Goal: Task Accomplishment & Management: Manage account settings

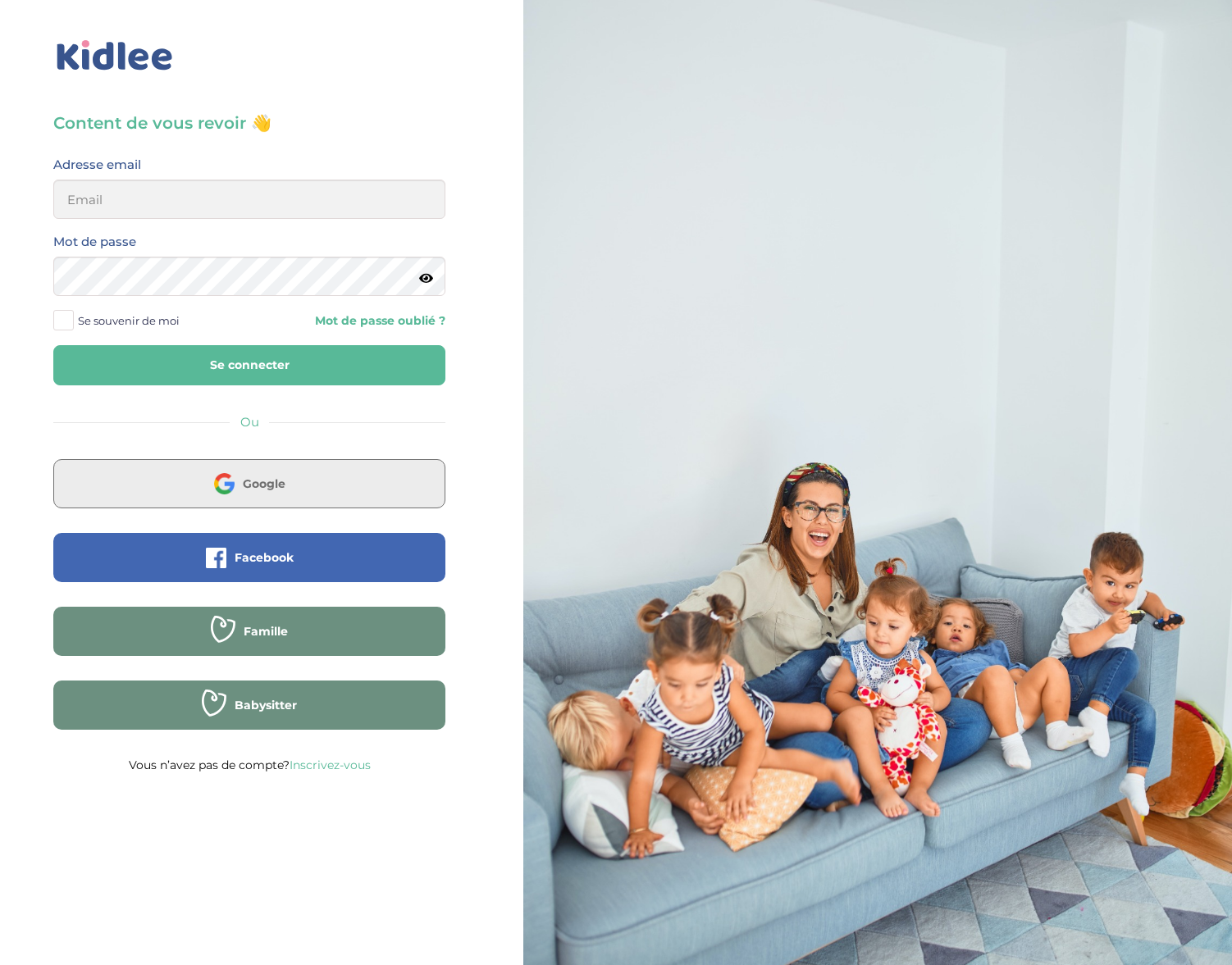
click at [319, 482] on button "Google" at bounding box center [249, 483] width 392 height 49
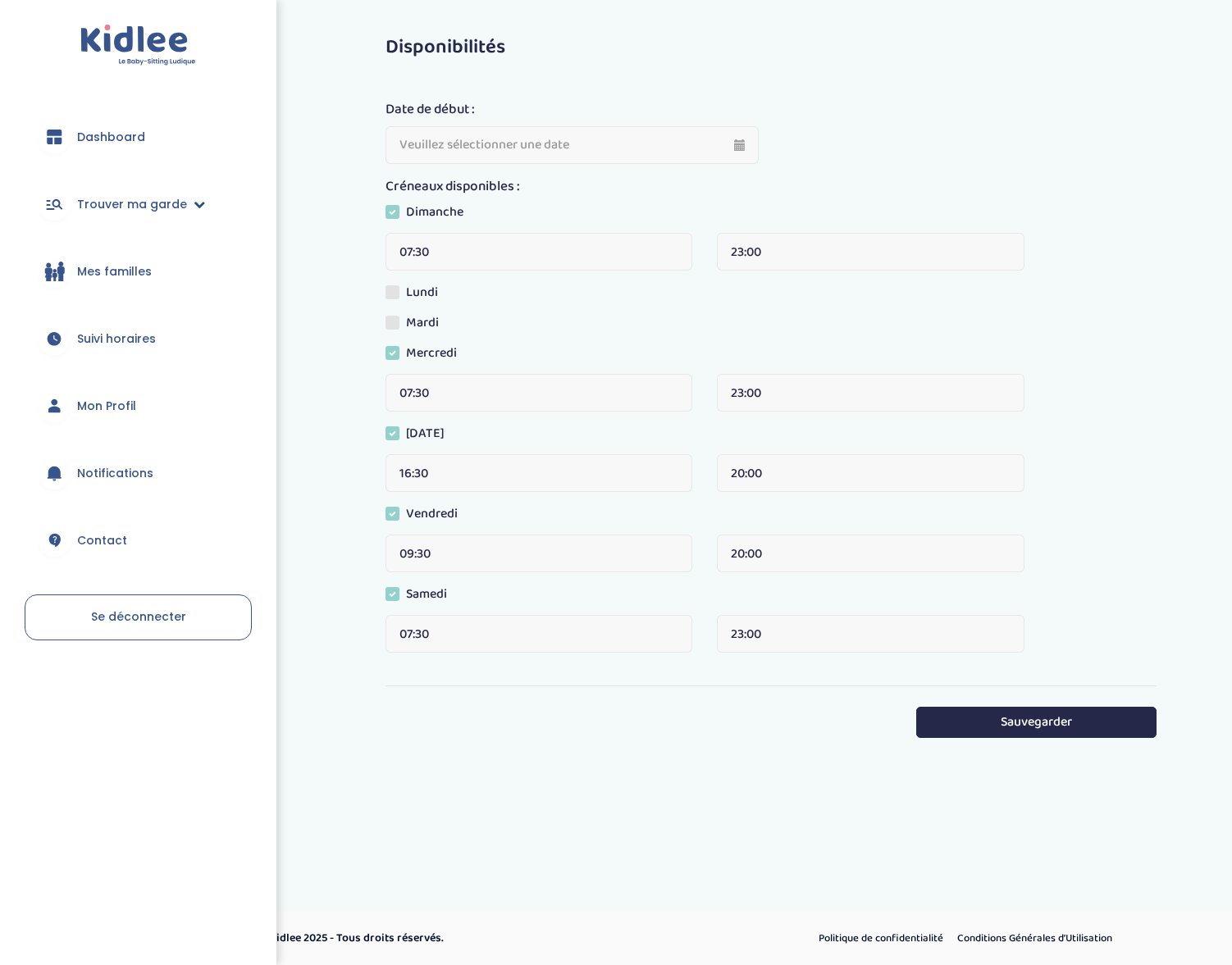
click at [172, 207] on span "Trouver ma garde" at bounding box center [131, 204] width 110 height 17
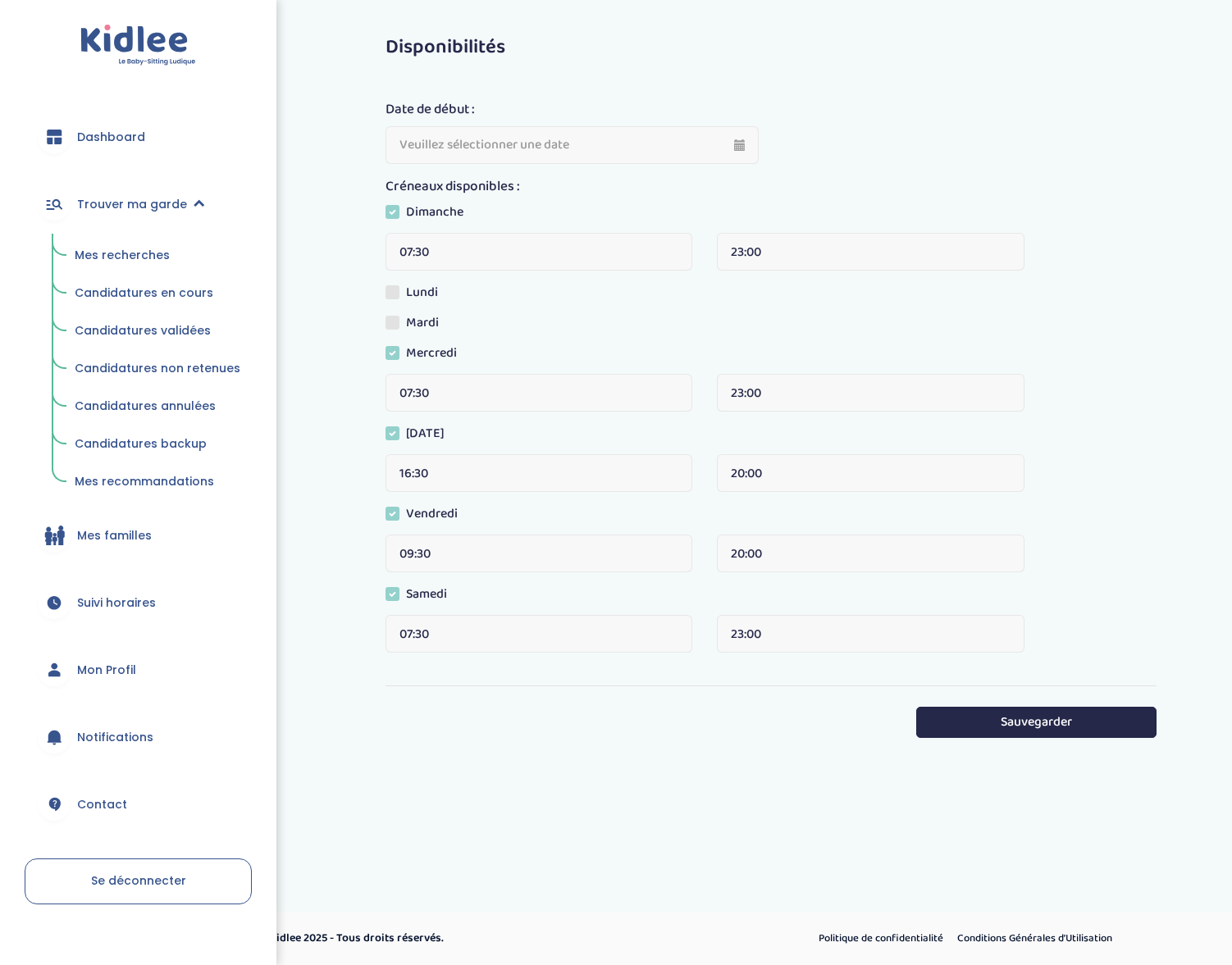
click at [127, 289] on span "Candidatures en cours" at bounding box center [144, 292] width 138 height 17
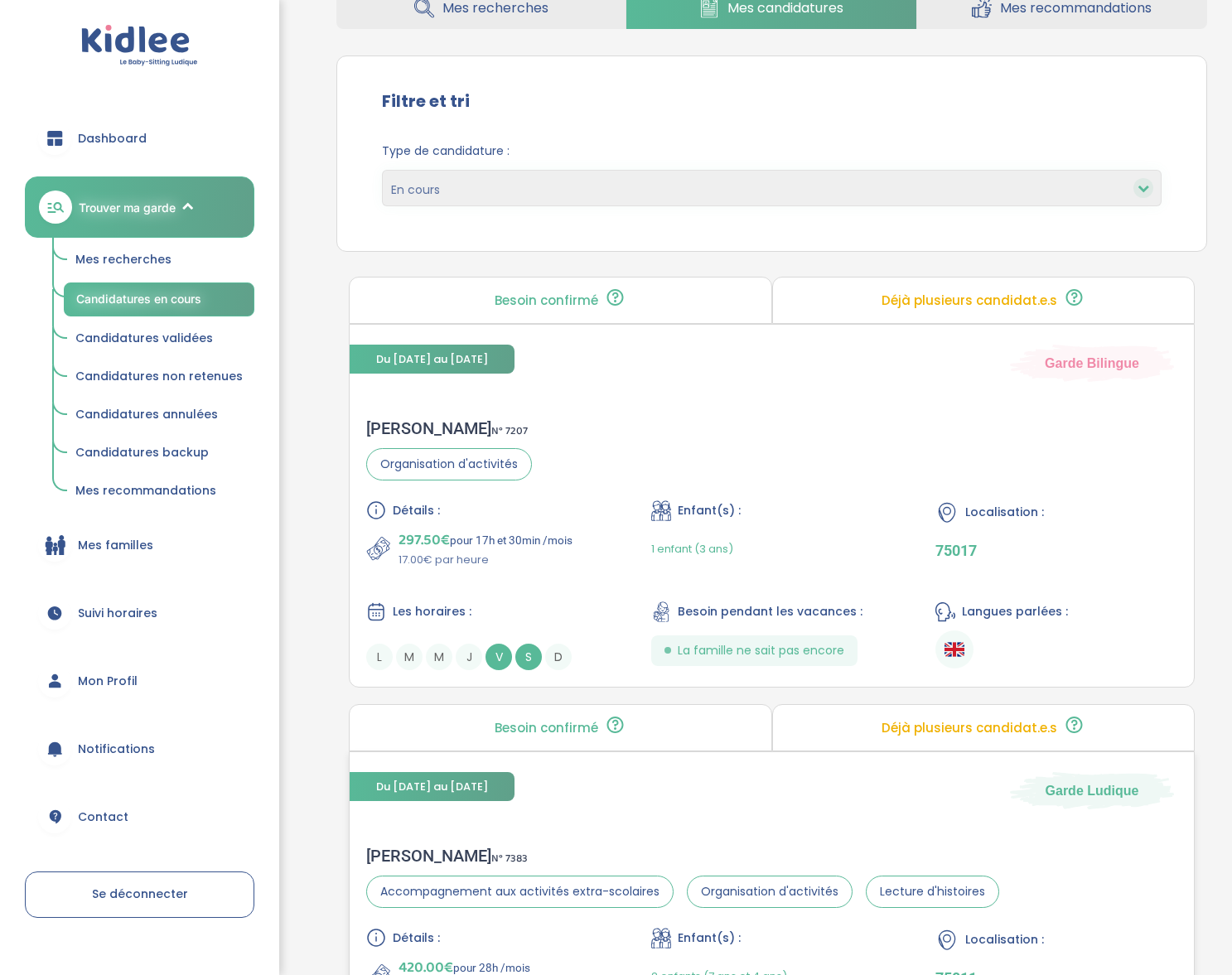
scroll to position [643, 0]
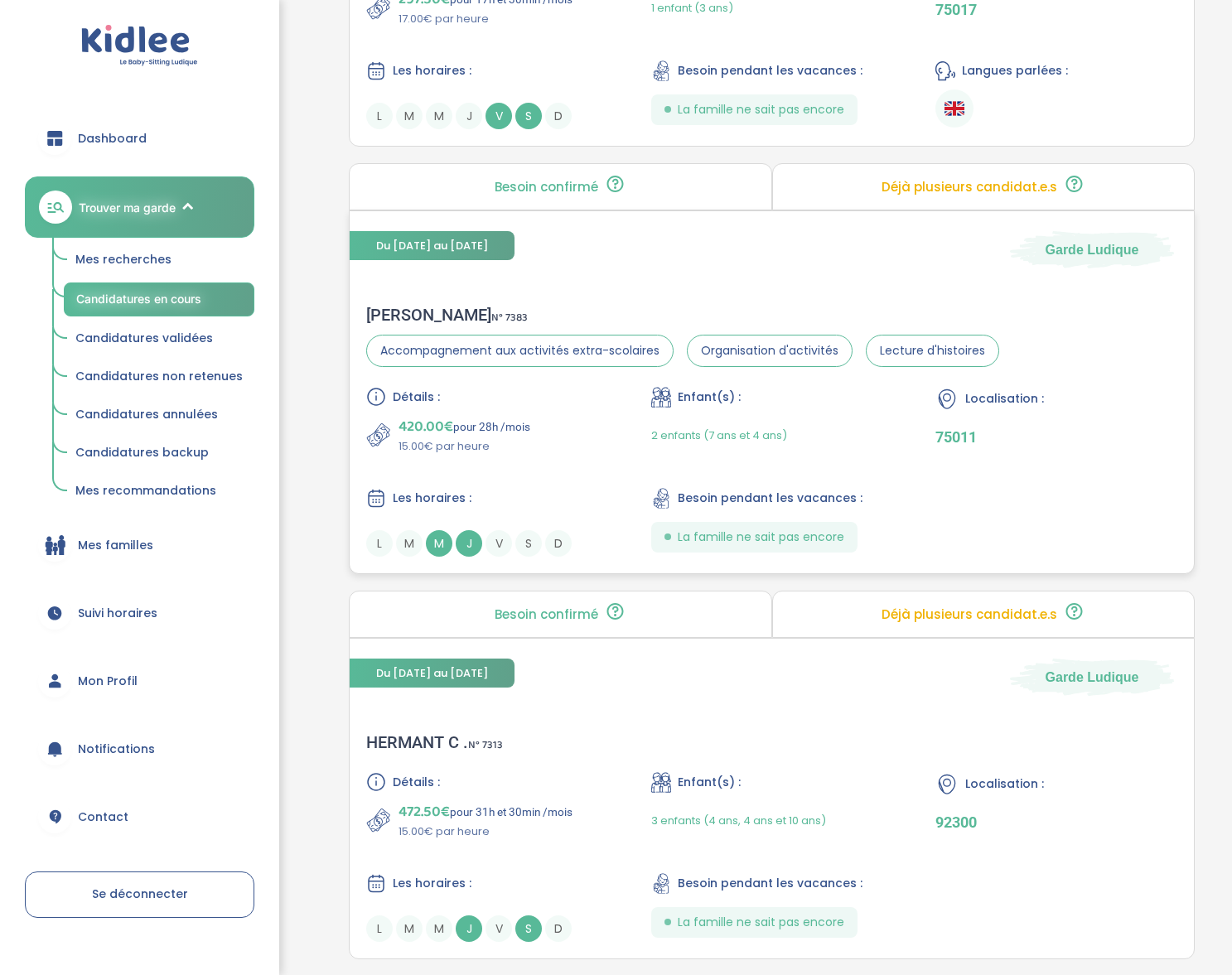
click at [396, 307] on div "Virginie C . N° 7383" at bounding box center [682, 315] width 633 height 20
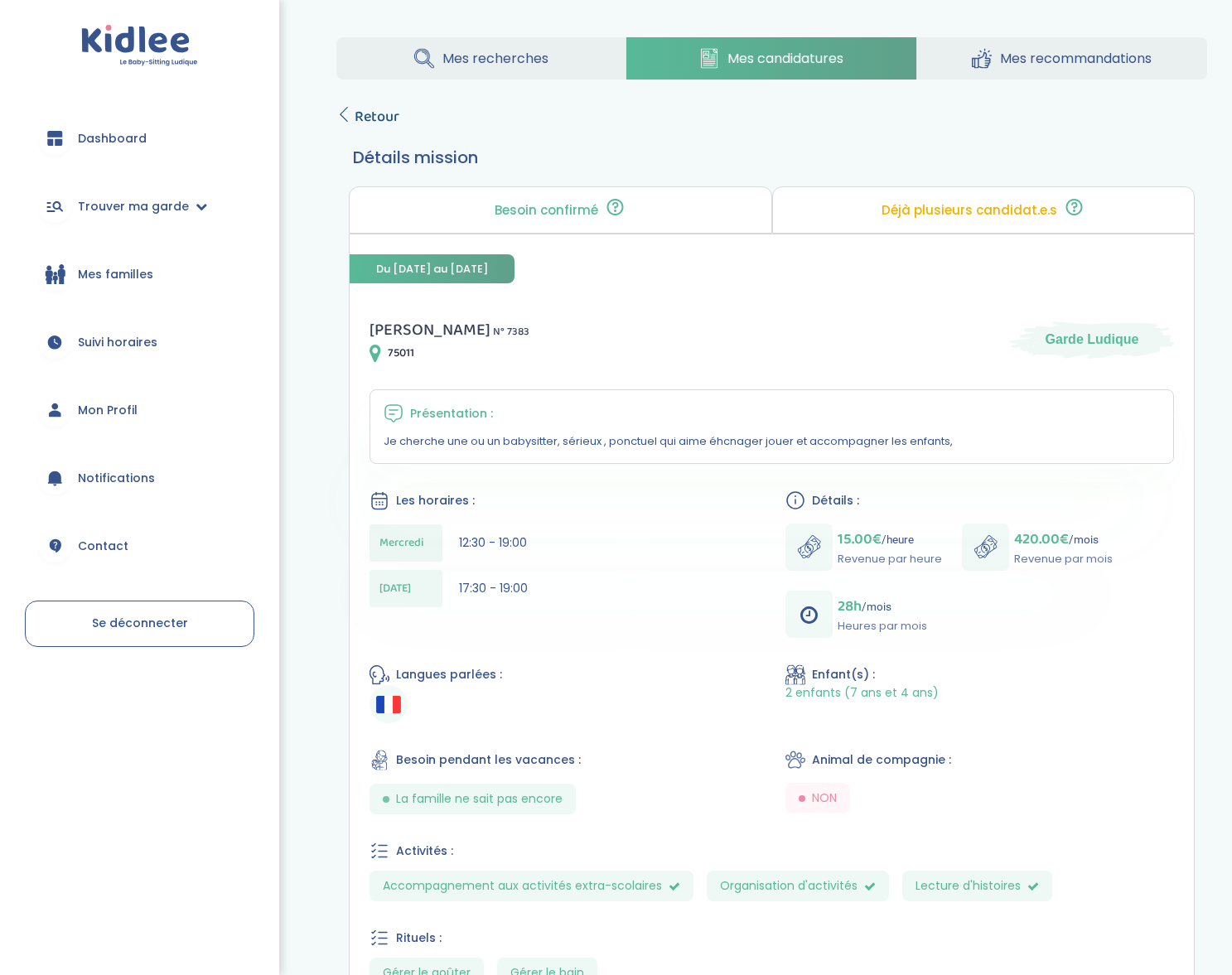
click at [355, 115] on span "Retour" at bounding box center [377, 117] width 45 height 23
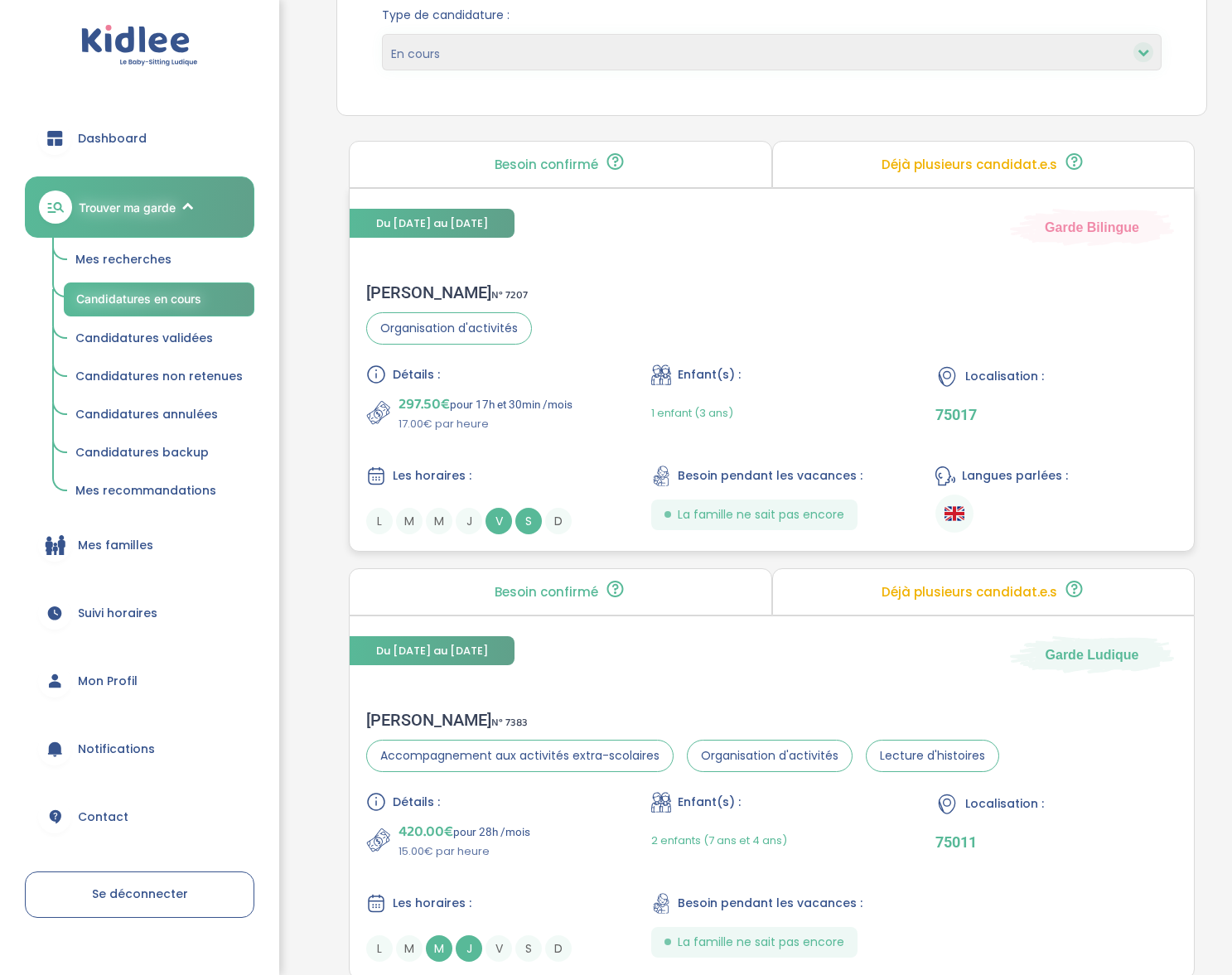
scroll to position [244, 0]
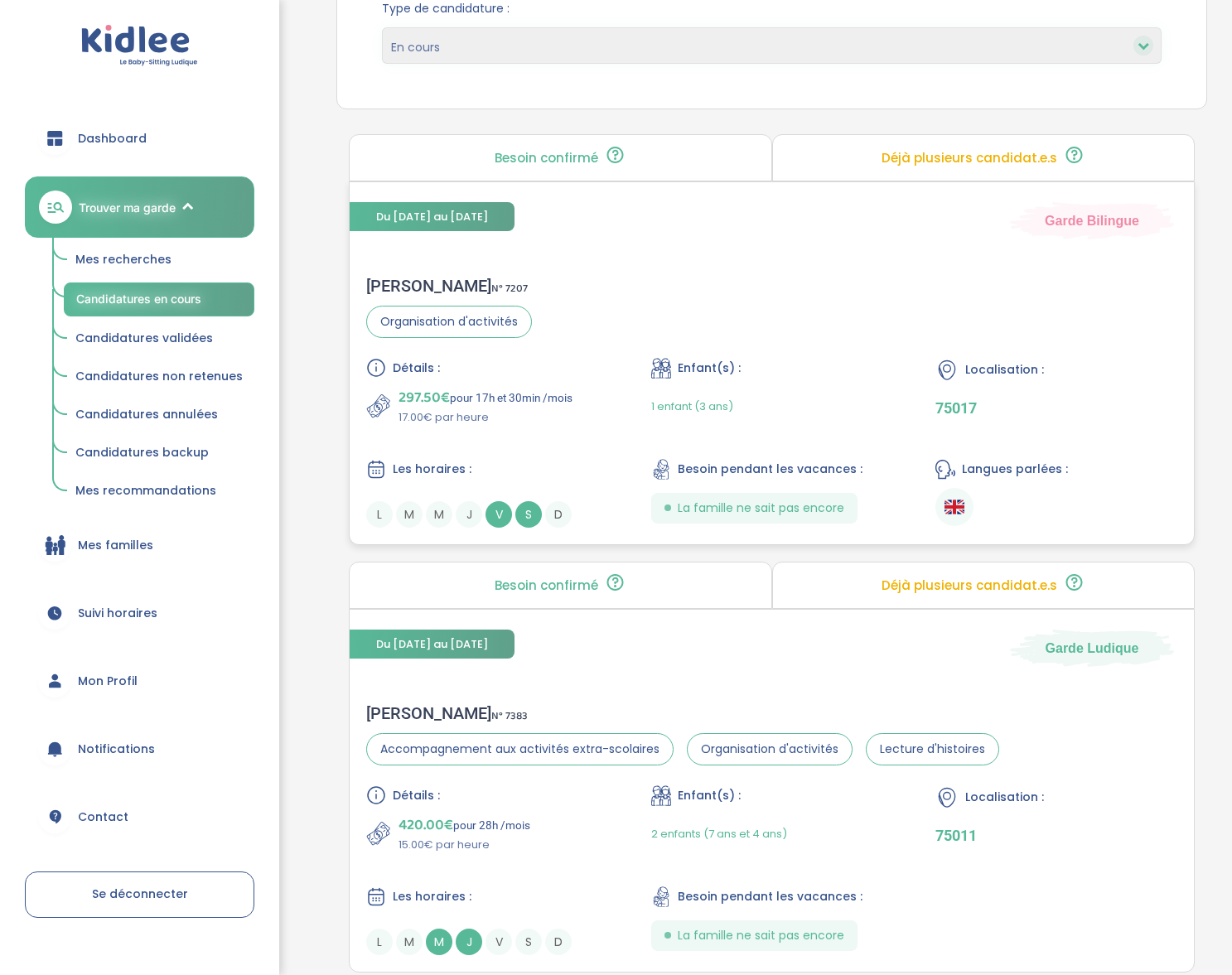
click at [400, 273] on div "Sabah F . N° 7207 Organisation d'activités Détails : 297.50€ pour 17h et 30min …" at bounding box center [771, 402] width 844 height 285
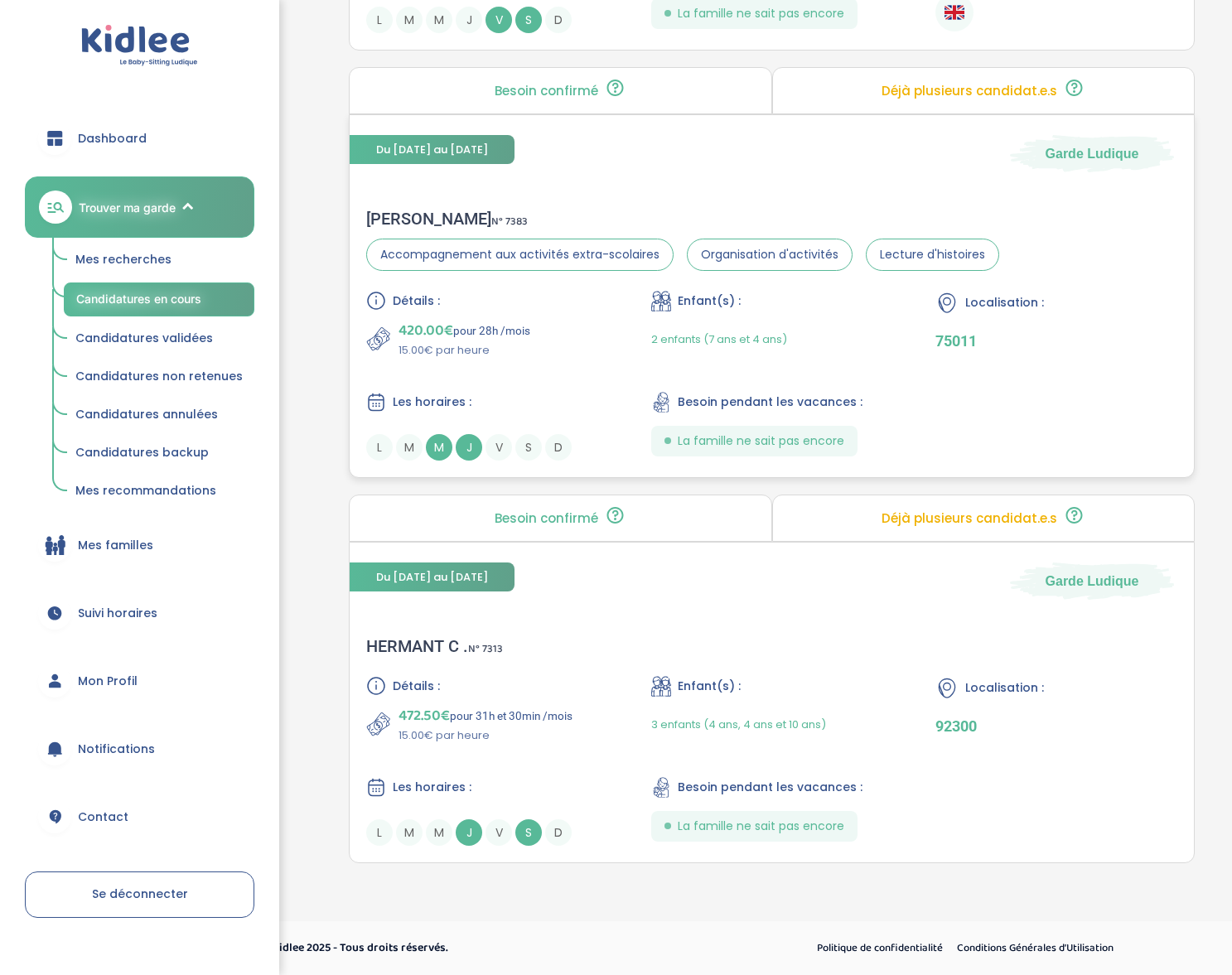
scroll to position [173, 0]
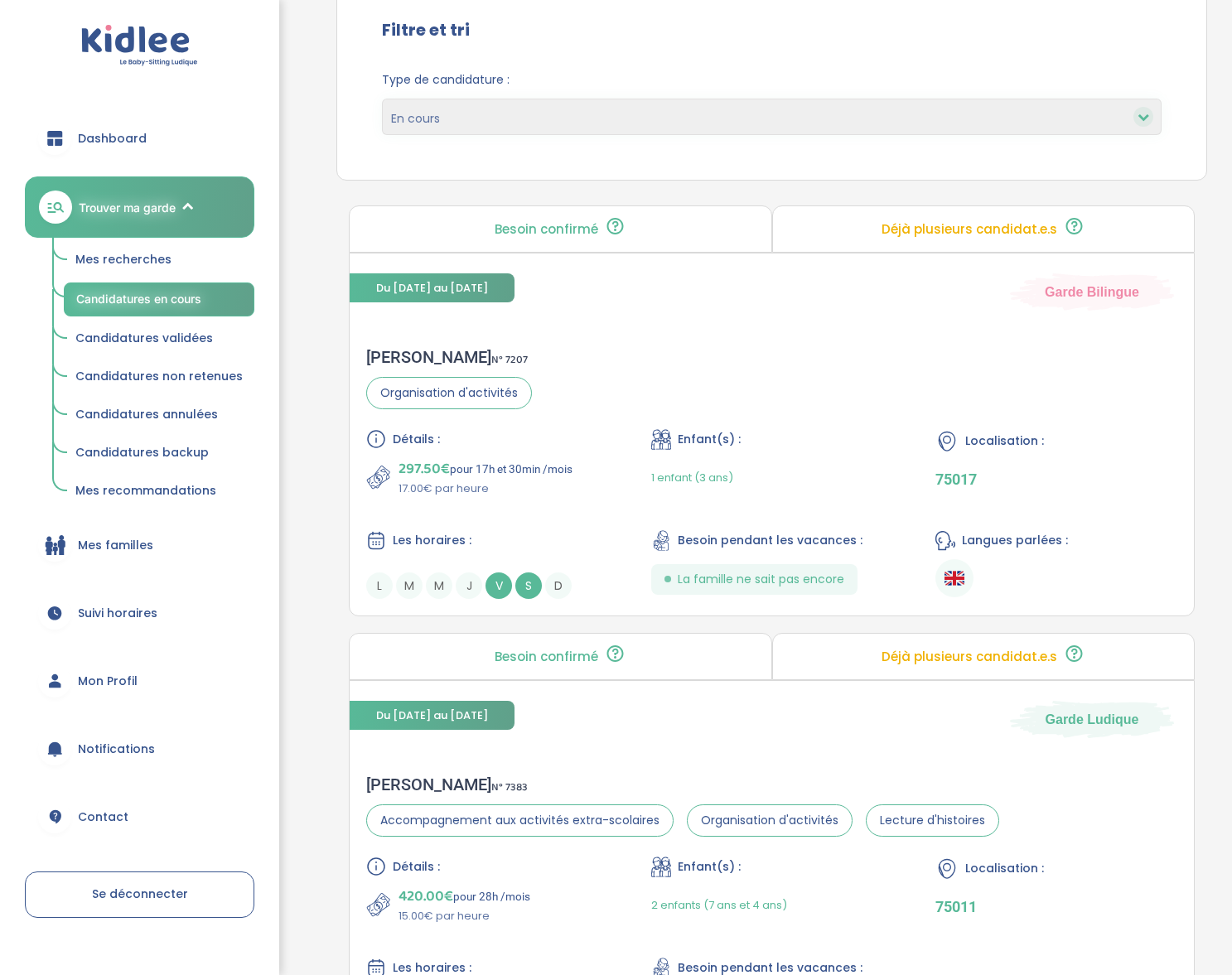
click at [162, 264] on span "Mes recherches" at bounding box center [124, 259] width 96 height 17
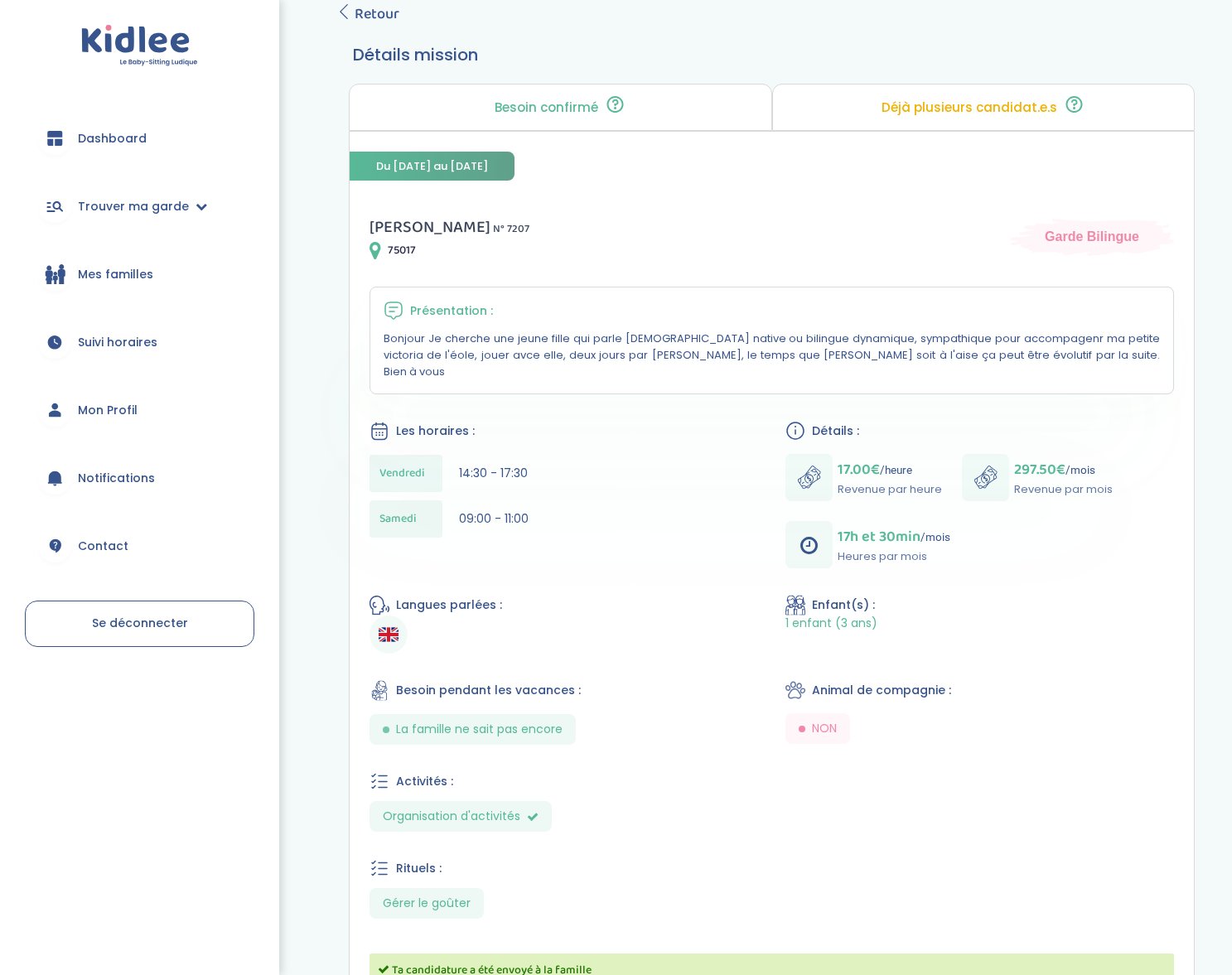
scroll to position [185, 0]
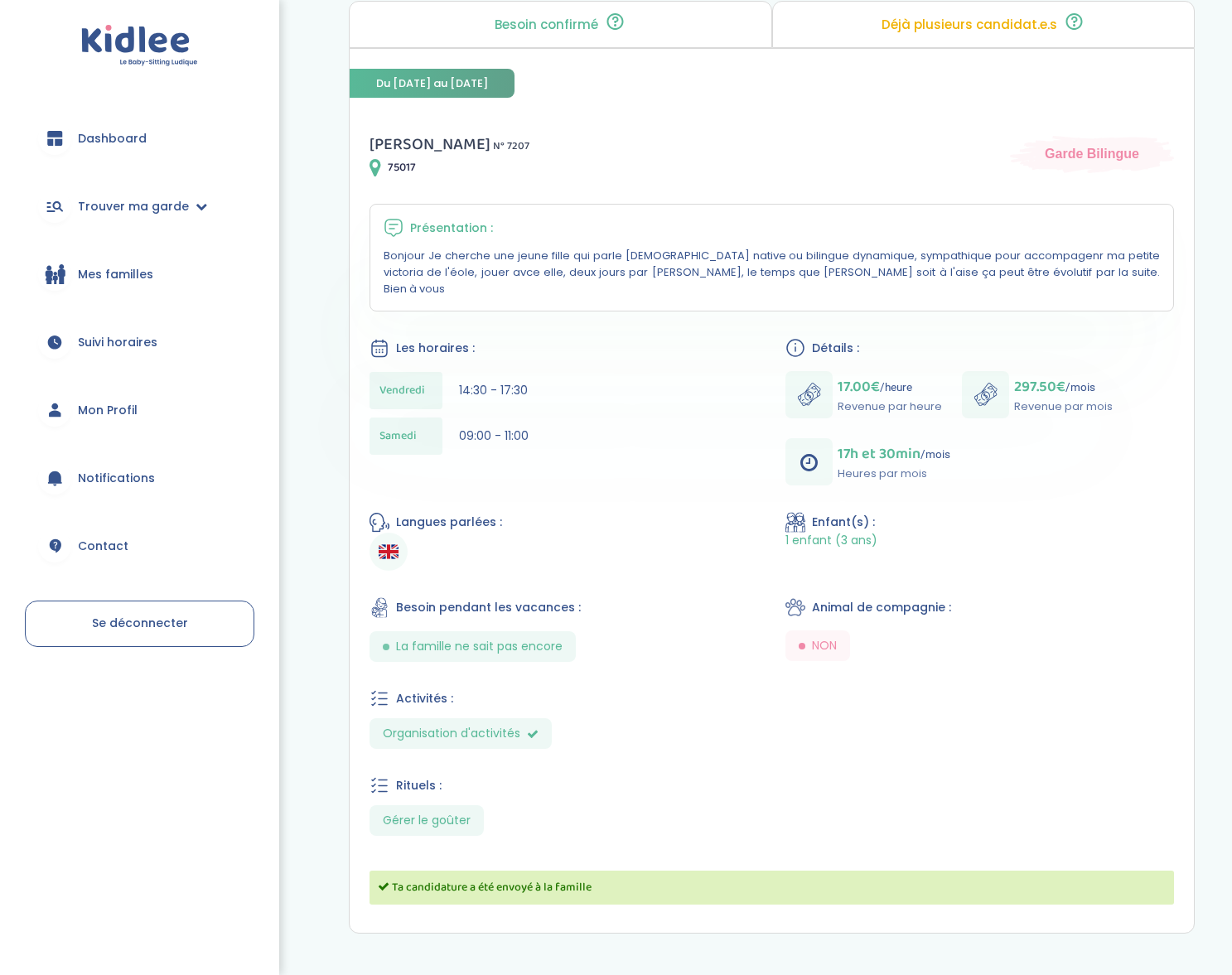
drag, startPoint x: 380, startPoint y: 247, endPoint x: 1039, endPoint y: 268, distance: 659.3
click at [1039, 268] on div "Présentation : Bonjour Je cherche une jeune fille qui parle [DEMOGRAPHIC_DATA] …" at bounding box center [771, 257] width 804 height 108
copy p "Bonjour Je cherche une jeune fille qui parle [DEMOGRAPHIC_DATA] native ou bilin…"
click at [469, 353] on div "Les horaires : [DATE] 14:30 - 17:30 [DATE] 09:00 - 11:00" at bounding box center [564, 401] width 389 height 126
drag, startPoint x: 369, startPoint y: 368, endPoint x: 533, endPoint y: 429, distance: 175.0
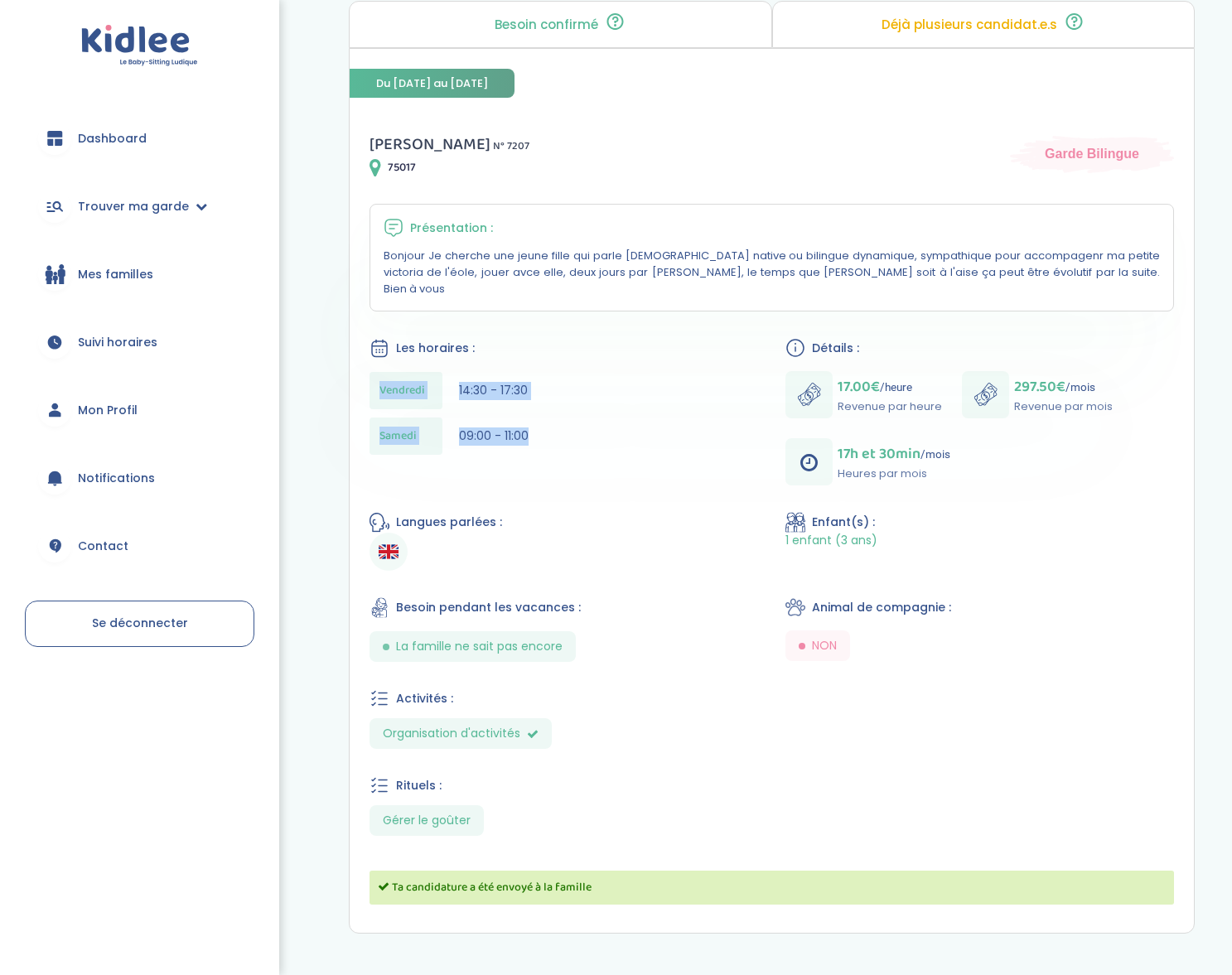
click at [533, 429] on div "[PERSON_NAME] N° 7207 75017 Garde Bilingue Présentation : Bonjour Je cherche un…" at bounding box center [771, 521] width 844 height 822
copy div "[DATE] 14:30 - 17:30 [DATE] 09:00 - 11:00"
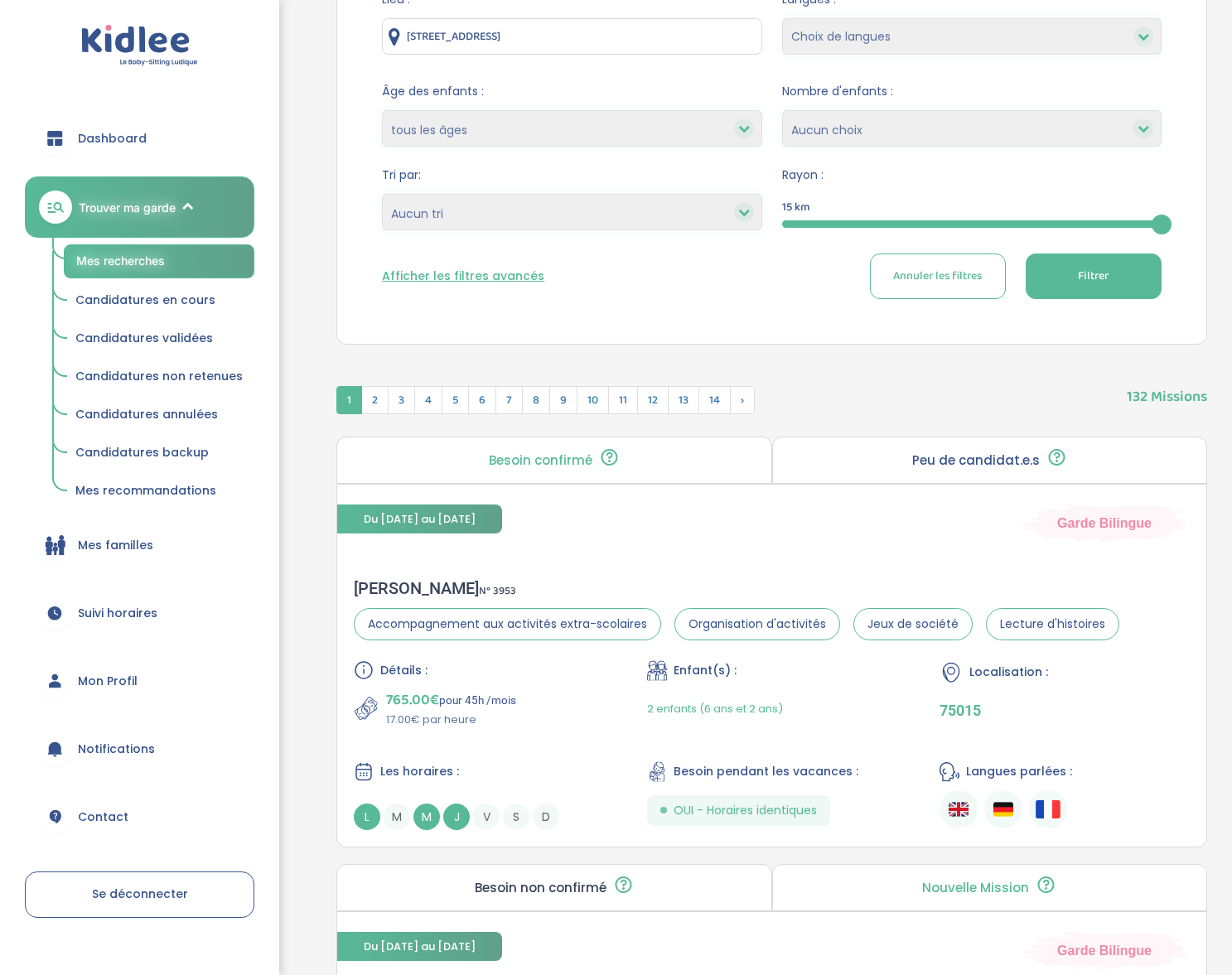
scroll to position [166, 0]
